Goal: Information Seeking & Learning: Understand process/instructions

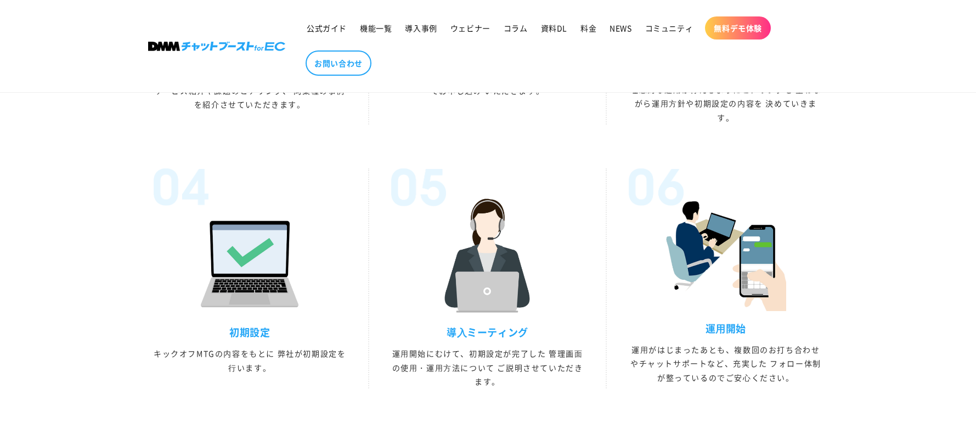
scroll to position [2986, 0]
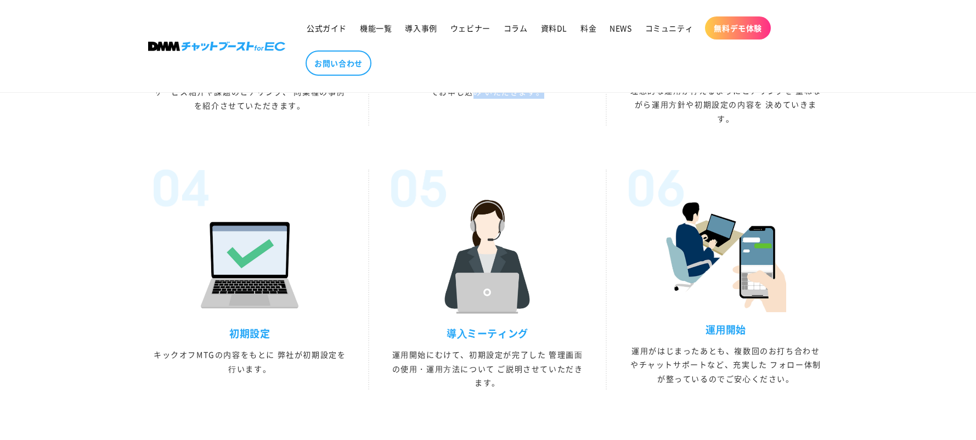
drag, startPoint x: 565, startPoint y: 114, endPoint x: 476, endPoint y: 108, distance: 90.2
click at [476, 99] on p "営業担当者とのMTGの後、 ご納得いただけた状態でお申し込み いただきます。" at bounding box center [487, 84] width 193 height 27
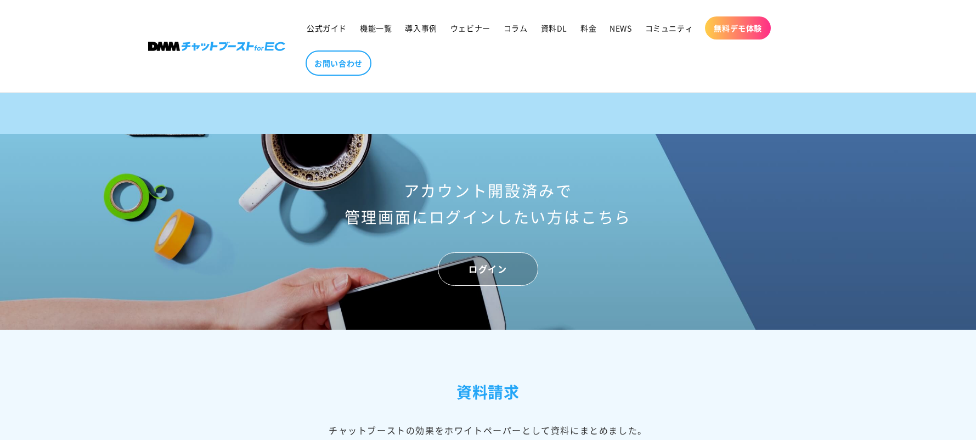
scroll to position [4367, 0]
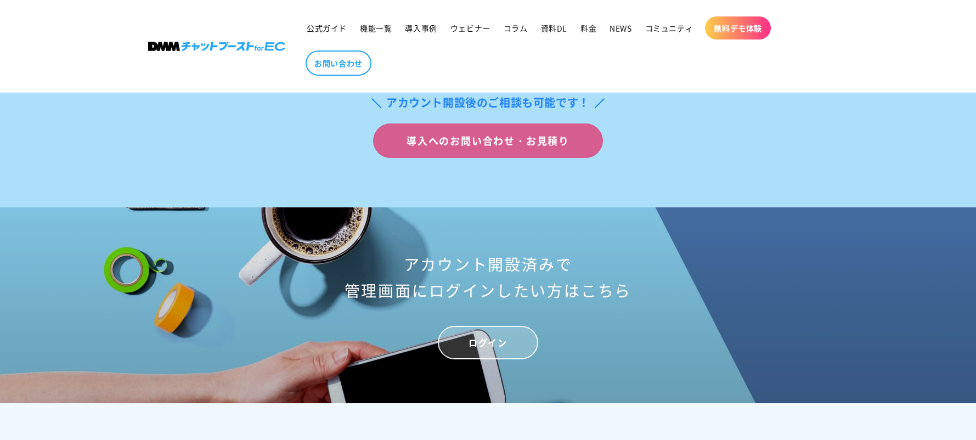
click at [468, 359] on link "ログイン" at bounding box center [488, 342] width 100 height 33
